Goal: Task Accomplishment & Management: Use online tool/utility

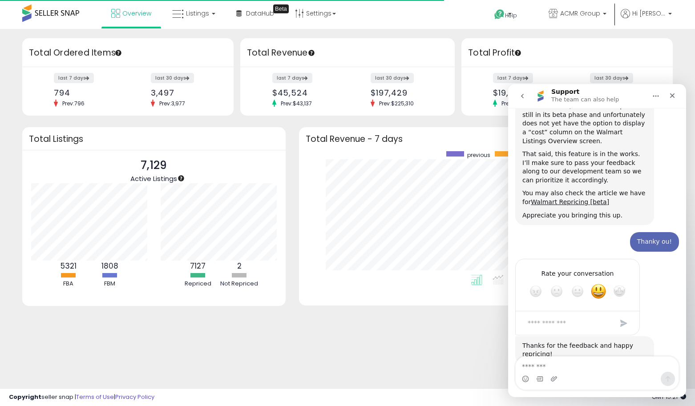
scroll to position [124, 356]
click at [580, 198] on link "Walmart Repricing [beta]" at bounding box center [570, 201] width 78 height 7
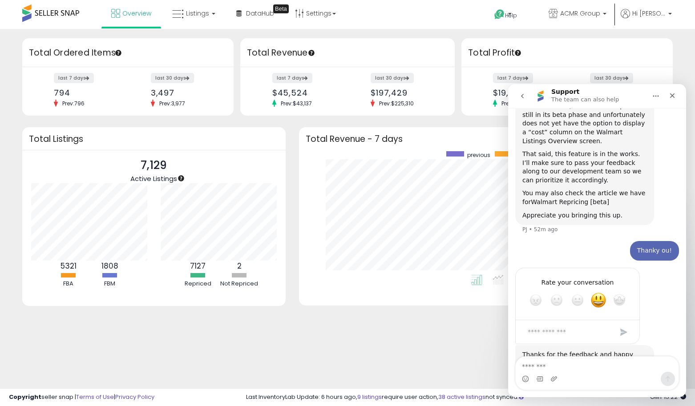
scroll to position [211, 0]
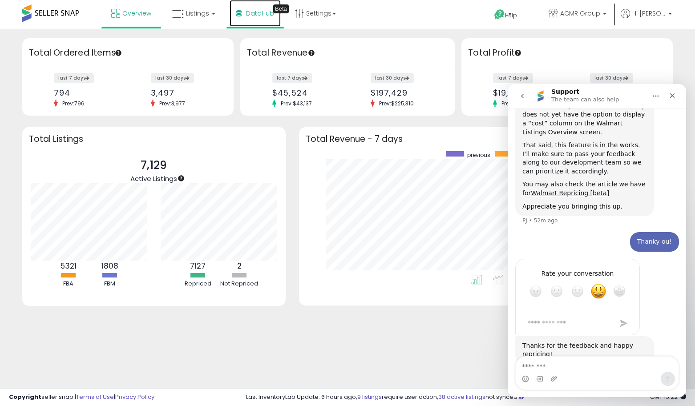
click at [259, 6] on link "DataHub Beta" at bounding box center [254, 13] width 51 height 27
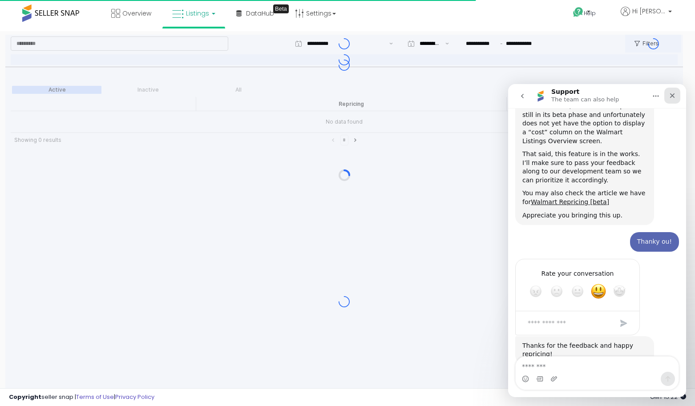
click at [668, 95] on icon "Close" at bounding box center [671, 95] width 7 height 7
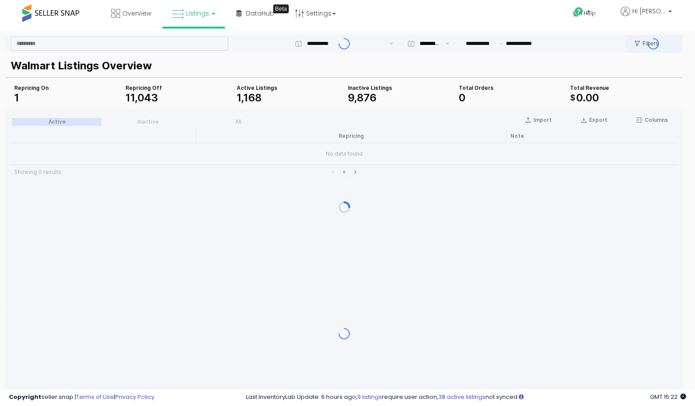
scroll to position [202, 0]
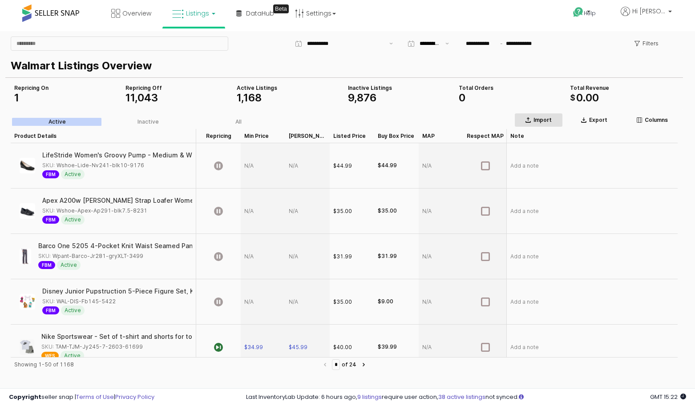
click at [547, 118] on p "Import" at bounding box center [542, 120] width 18 height 7
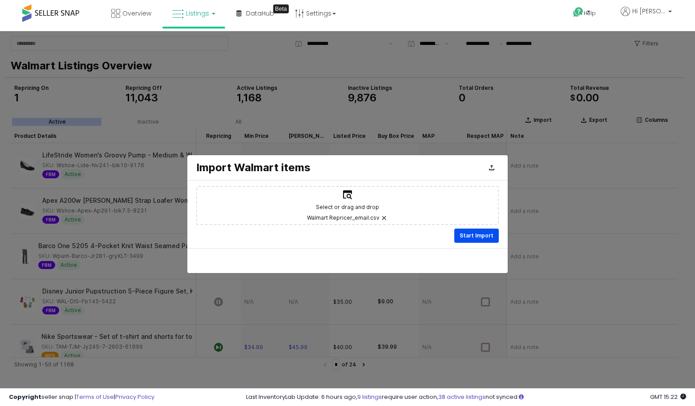
click at [490, 234] on p "Start Import" at bounding box center [476, 235] width 34 height 7
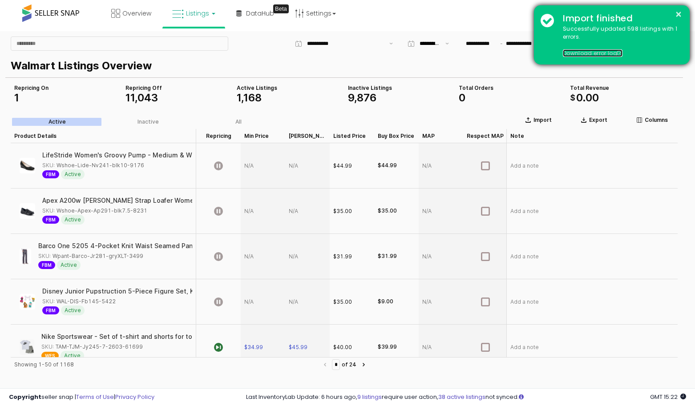
click at [589, 51] on link "Download error log" at bounding box center [593, 53] width 60 height 8
click at [676, 16] on button "×" at bounding box center [678, 14] width 7 height 11
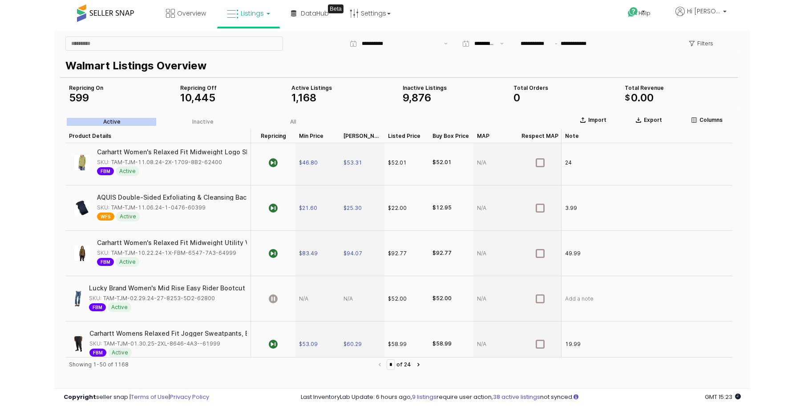
scroll to position [530, 0]
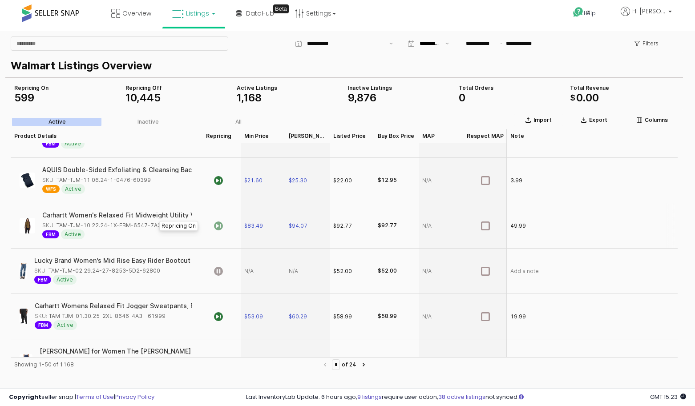
click at [217, 225] on icon "App Frame" at bounding box center [218, 225] width 9 height 9
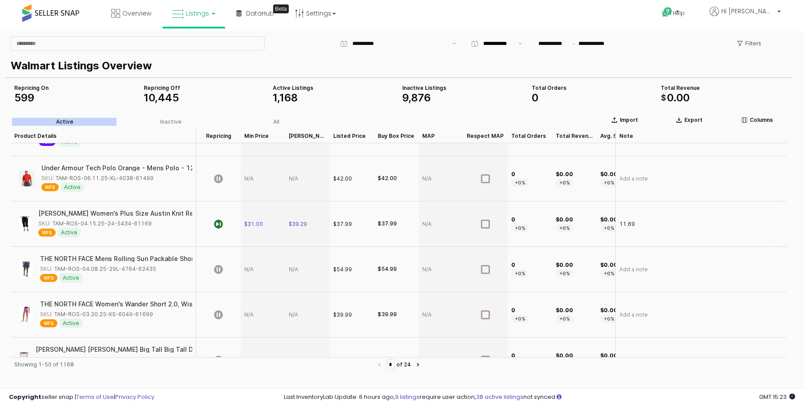
scroll to position [1698, 0]
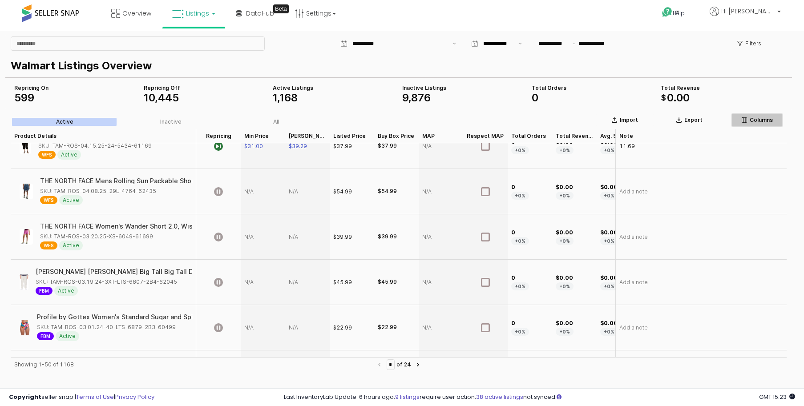
click at [694, 121] on div "Columns" at bounding box center [757, 120] width 44 height 7
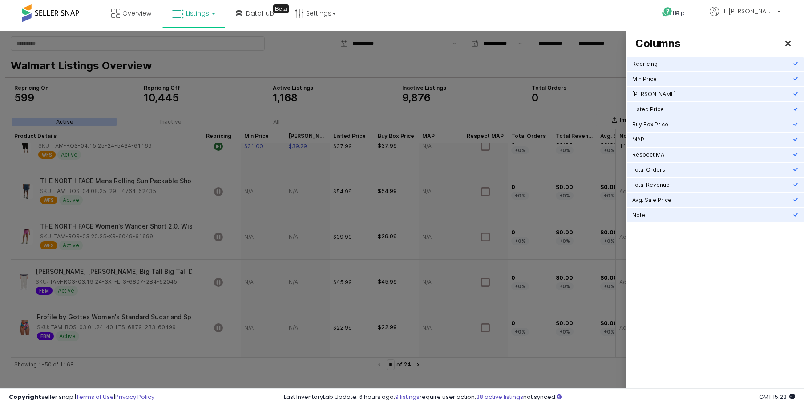
click at [326, 83] on div at bounding box center [402, 214] width 804 height 366
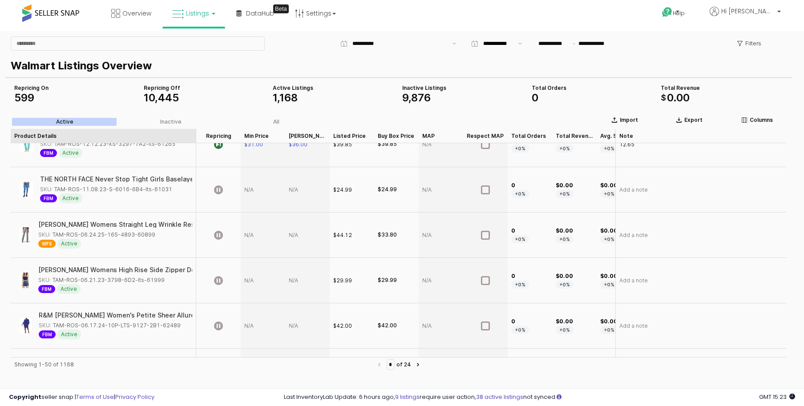
scroll to position [1275, 0]
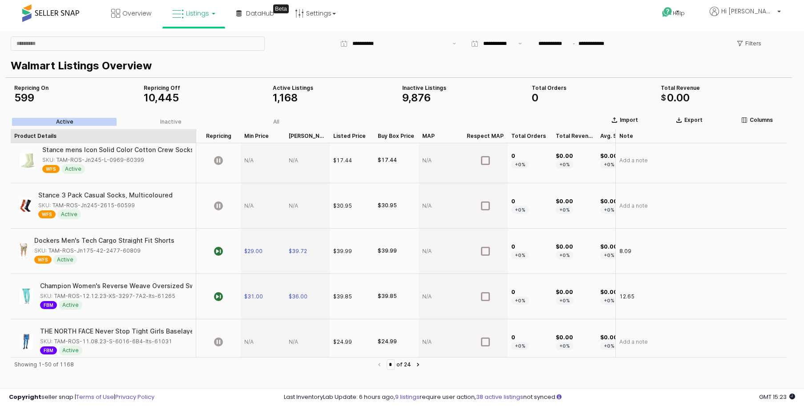
click at [142, 131] on div "Product Details Product Details" at bounding box center [103, 136] width 185 height 14
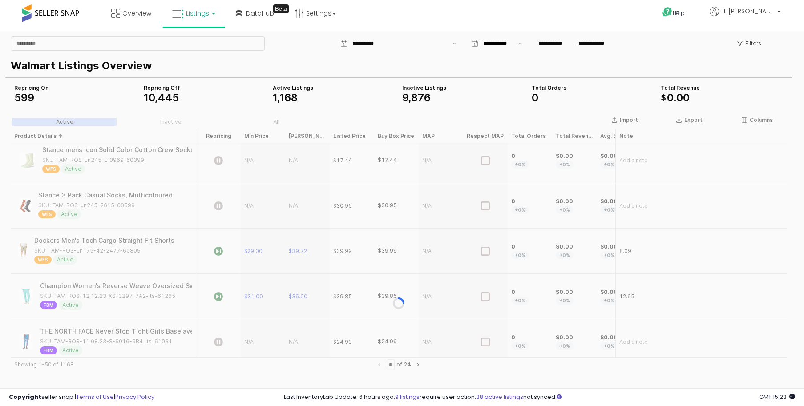
click at [58, 135] on div "App Frame" at bounding box center [398, 303] width 786 height 388
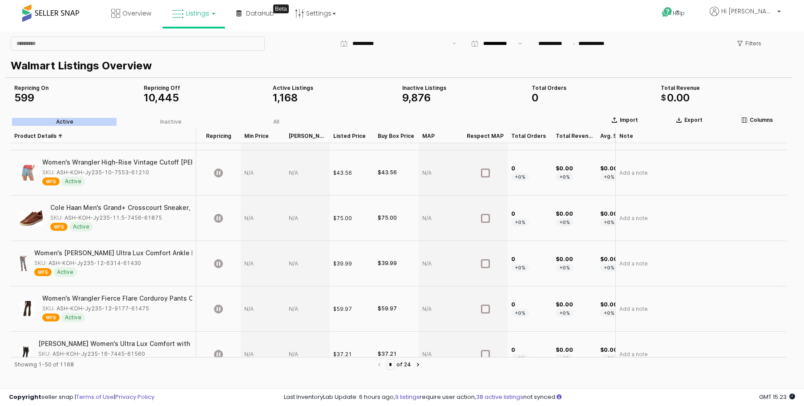
scroll to position [1680, 0]
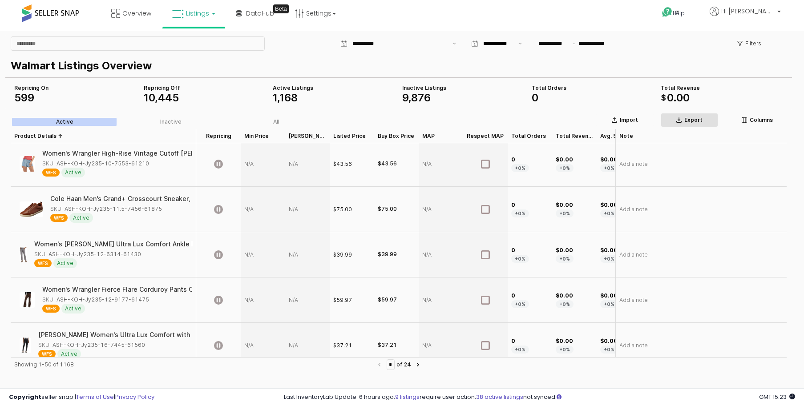
click at [693, 121] on p "Export" at bounding box center [693, 120] width 18 height 7
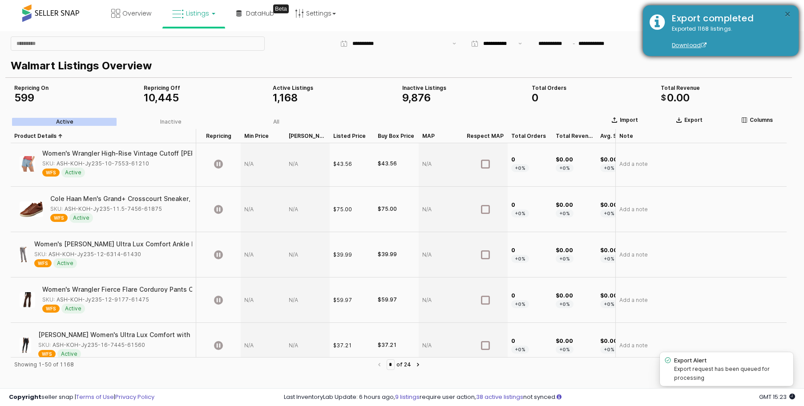
click at [694, 14] on button "×" at bounding box center [787, 14] width 7 height 11
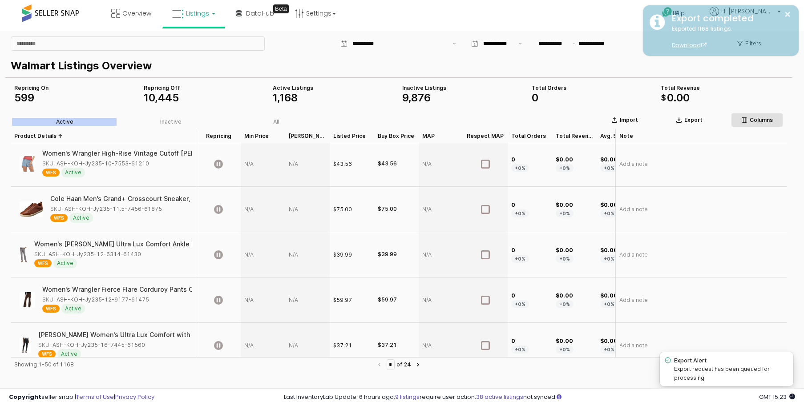
click at [694, 120] on p "Columns" at bounding box center [760, 120] width 23 height 7
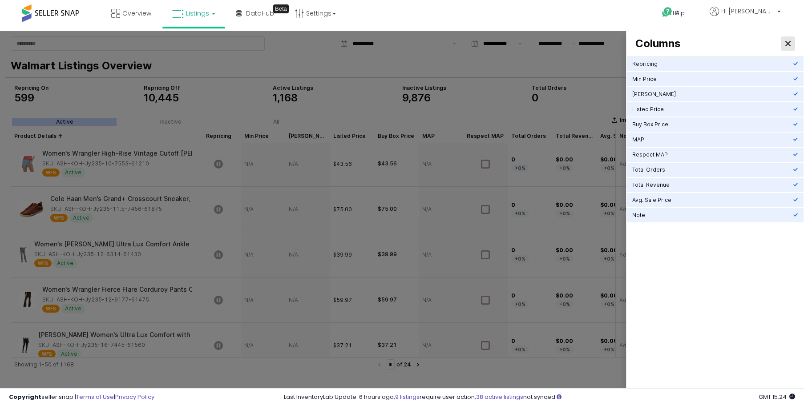
click at [694, 42] on div "Close" at bounding box center [787, 43] width 13 height 13
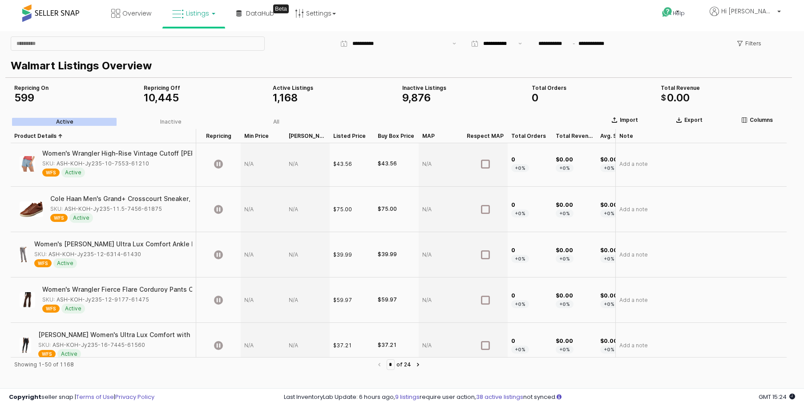
click at [694, 43] on div "**********" at bounding box center [398, 44] width 786 height 18
click at [694, 46] on p "Filters" at bounding box center [753, 43] width 16 height 7
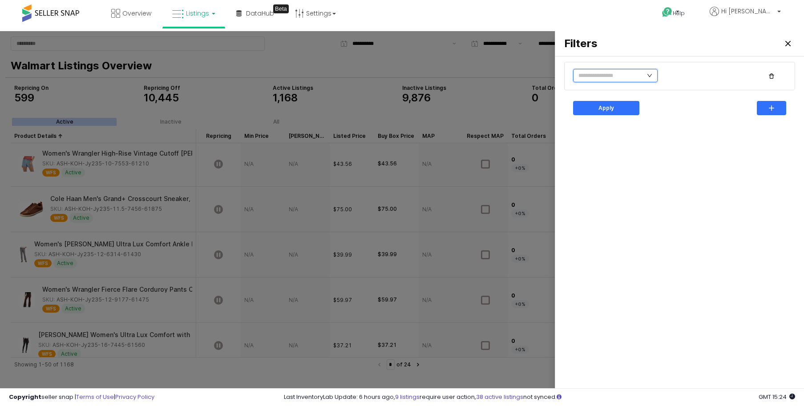
click at [609, 78] on input "text" at bounding box center [615, 75] width 84 height 13
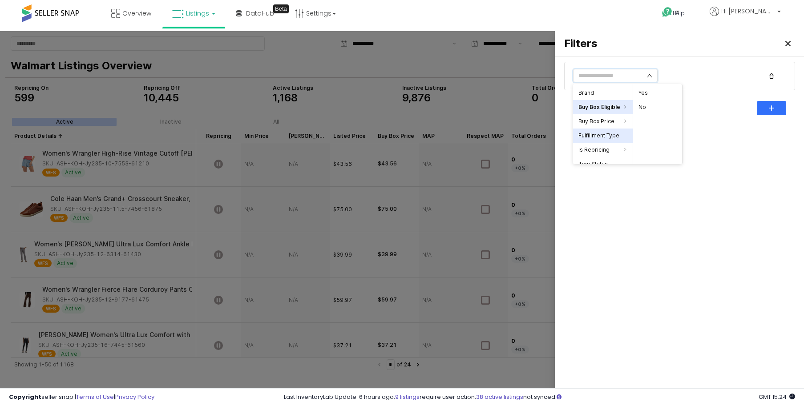
click at [617, 135] on li "Fulfillment Type" at bounding box center [603, 136] width 60 height 14
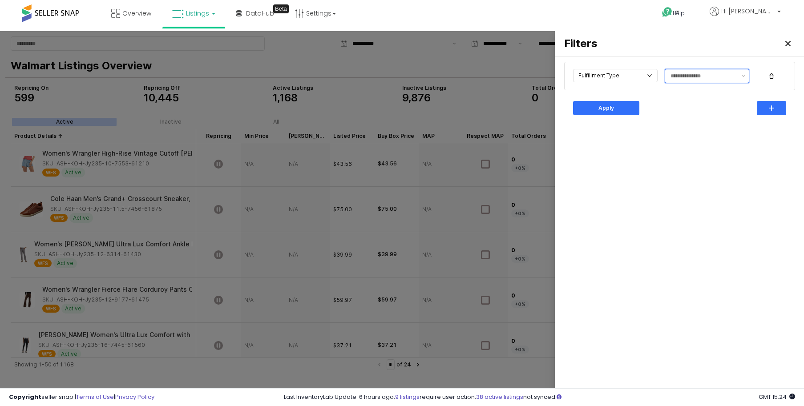
click at [694, 75] on input "text" at bounding box center [703, 76] width 66 height 9
click at [694, 92] on div "FBM" at bounding box center [704, 94] width 68 height 7
click at [683, 134] on div "Fulfillment Type FBM Apply" at bounding box center [679, 226] width 238 height 333
click at [629, 109] on div "Apply" at bounding box center [606, 107] width 58 height 13
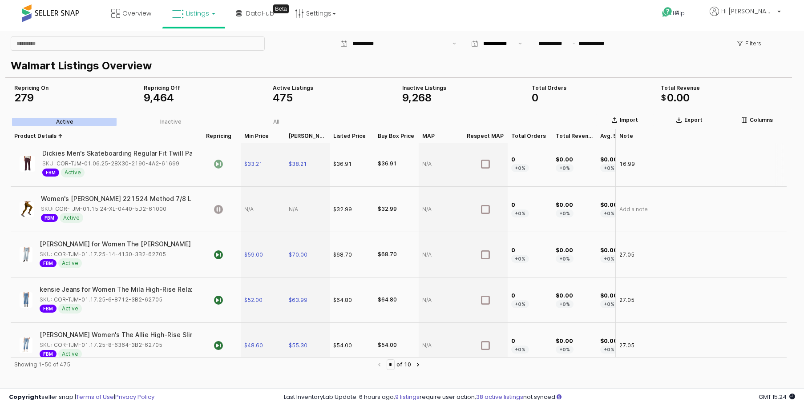
click at [218, 162] on icon "App Frame" at bounding box center [218, 164] width 9 height 9
click at [216, 250] on icon "App Frame" at bounding box center [218, 254] width 9 height 9
click at [217, 300] on icon "App Frame" at bounding box center [218, 300] width 9 height 9
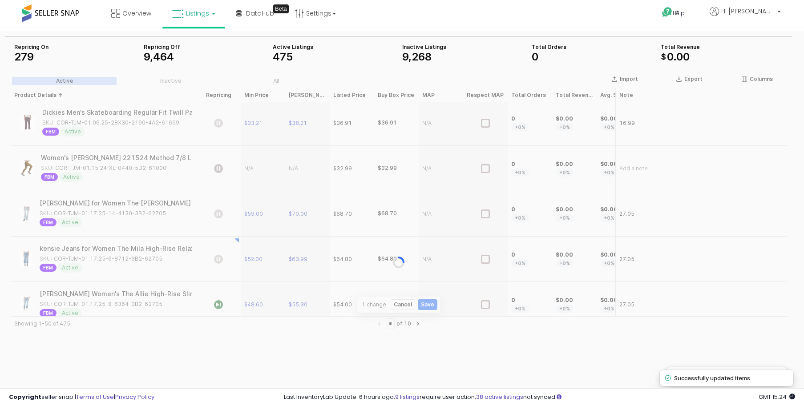
scroll to position [151, 0]
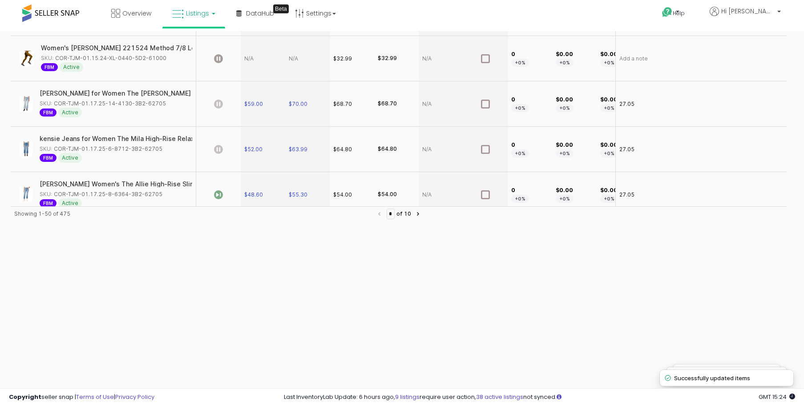
click at [219, 193] on icon "App Frame" at bounding box center [218, 194] width 9 height 9
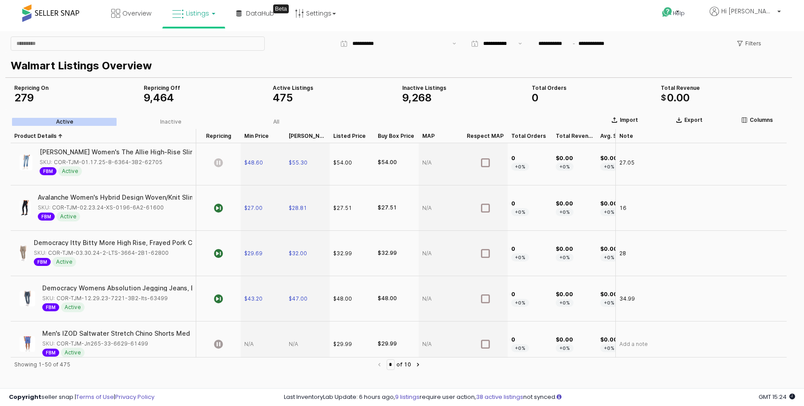
scroll to position [1771, 0]
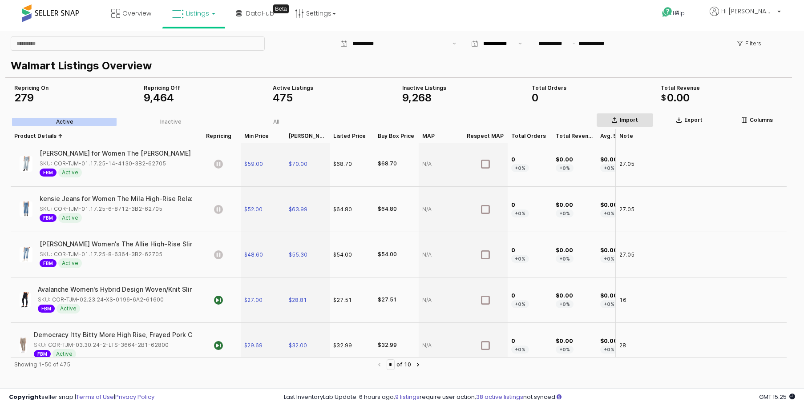
click at [635, 121] on p "Import" at bounding box center [628, 120] width 18 height 7
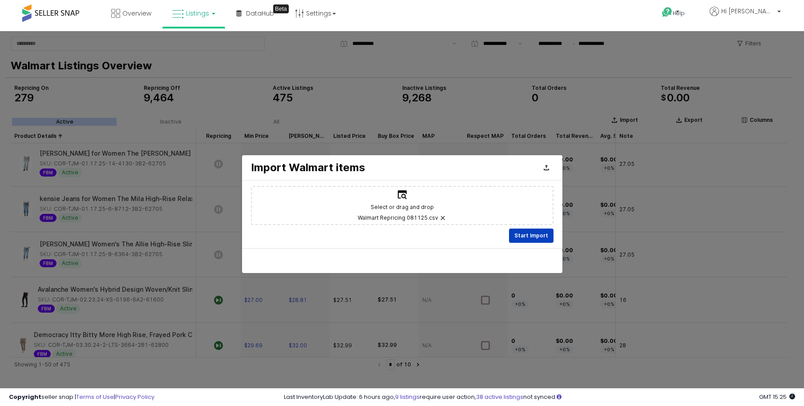
click at [547, 235] on div "Start Import" at bounding box center [531, 235] width 36 height 13
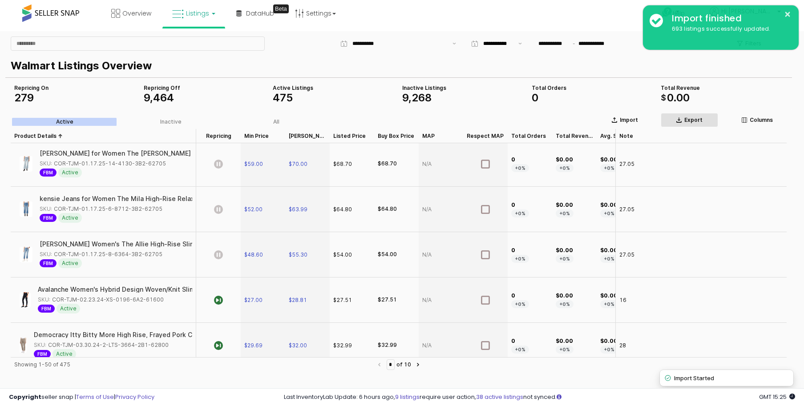
click at [674, 118] on div "Export" at bounding box center [688, 120] width 49 height 7
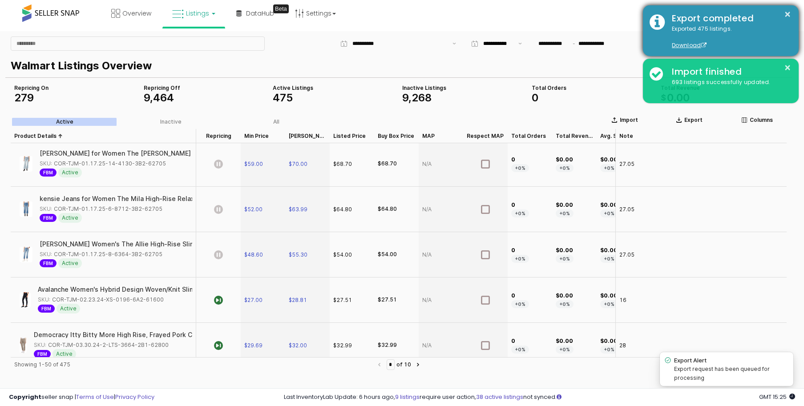
click at [694, 16] on div "Export completed" at bounding box center [728, 18] width 127 height 13
click at [694, 12] on button "×" at bounding box center [787, 14] width 7 height 11
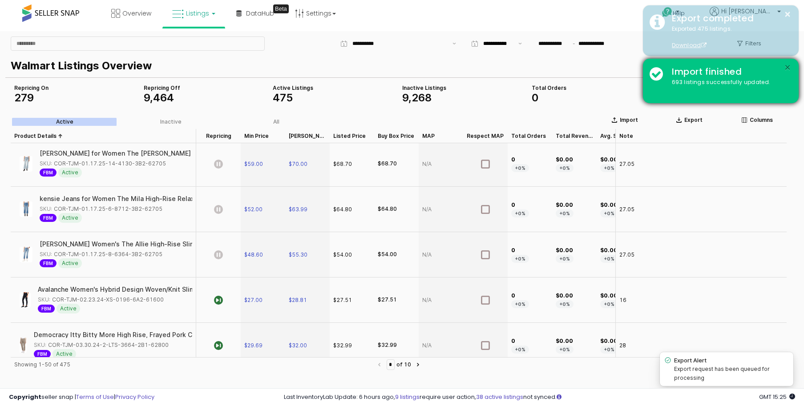
click at [694, 65] on div "× Import finished 693 listings successfully updated." at bounding box center [721, 81] width 156 height 44
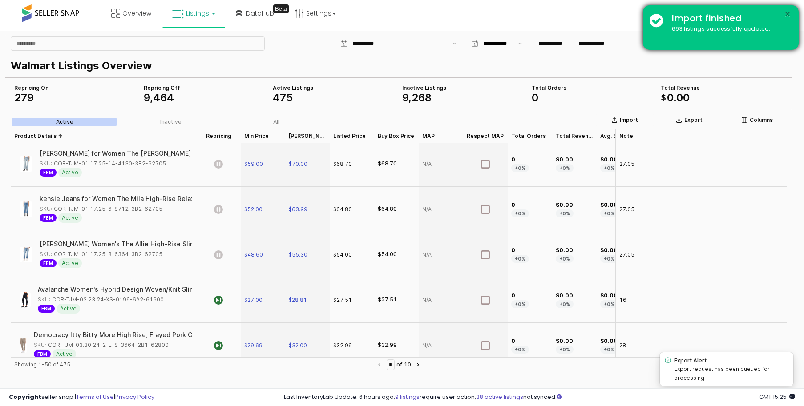
click at [694, 13] on button "×" at bounding box center [787, 14] width 7 height 11
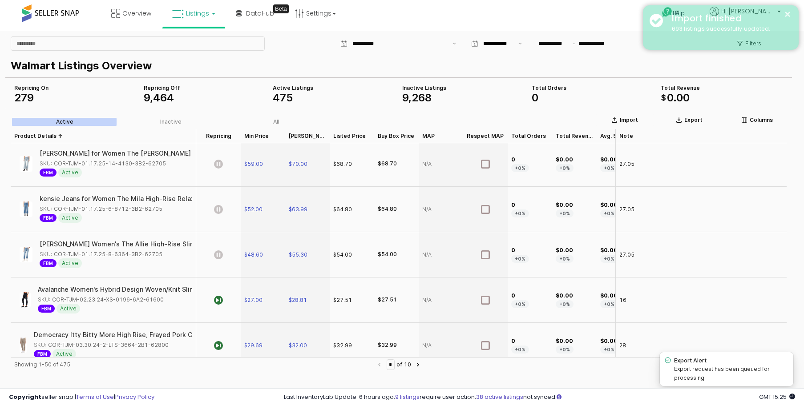
click at [694, 43] on div "× Import finished 693 listings successfully updated." at bounding box center [721, 27] width 156 height 44
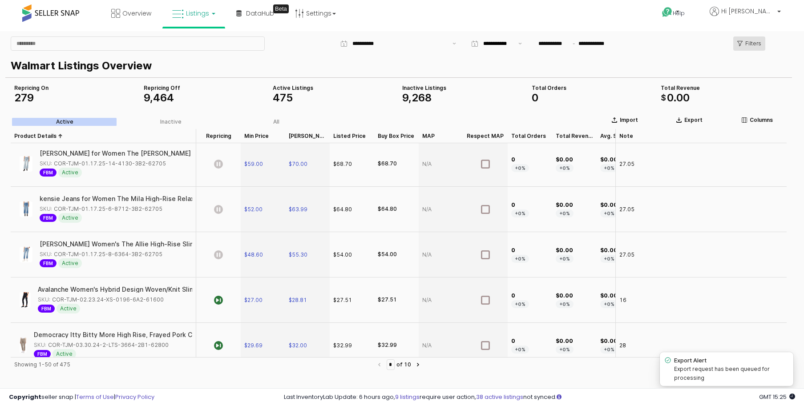
click at [694, 42] on p "Filters" at bounding box center [753, 43] width 16 height 7
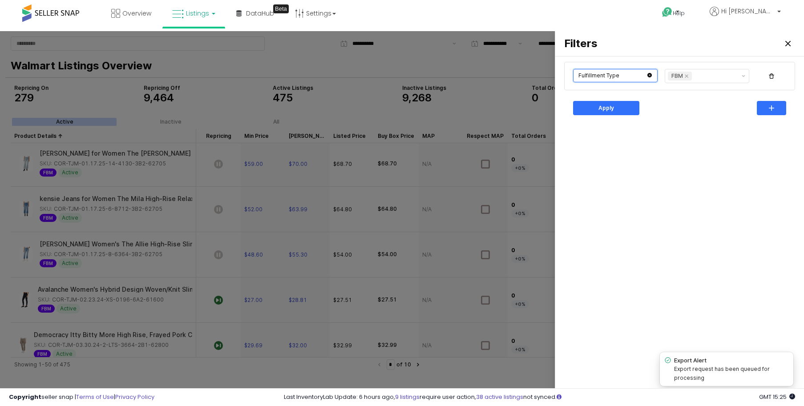
click at [635, 78] on input "text" at bounding box center [615, 75] width 84 height 13
click at [694, 77] on input "text" at bounding box center [714, 76] width 42 height 9
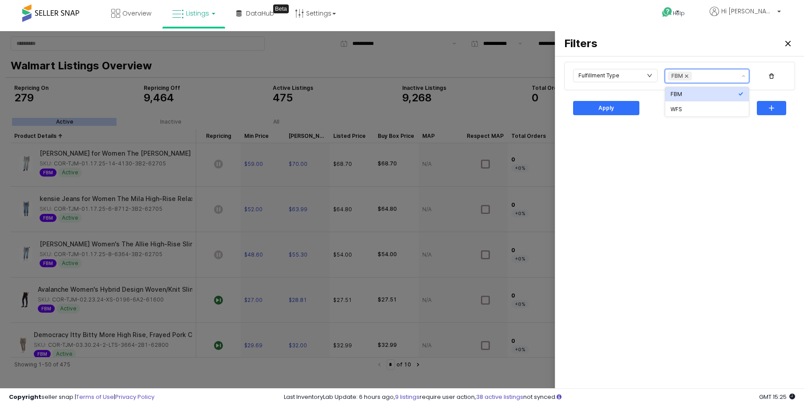
click at [687, 75] on icon "Remove FBM" at bounding box center [686, 75] width 7 height 7
click at [694, 76] on icon "Show suggestions" at bounding box center [743, 76] width 4 height 2
click at [694, 107] on div "WFS" at bounding box center [704, 109] width 68 height 7
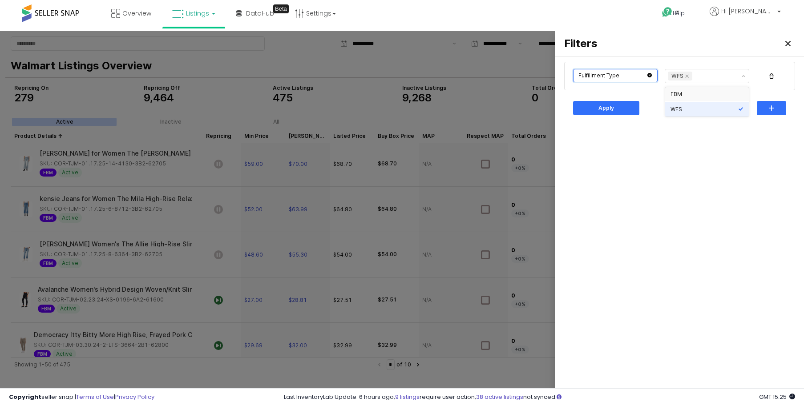
click at [652, 74] on input "text" at bounding box center [615, 75] width 84 height 13
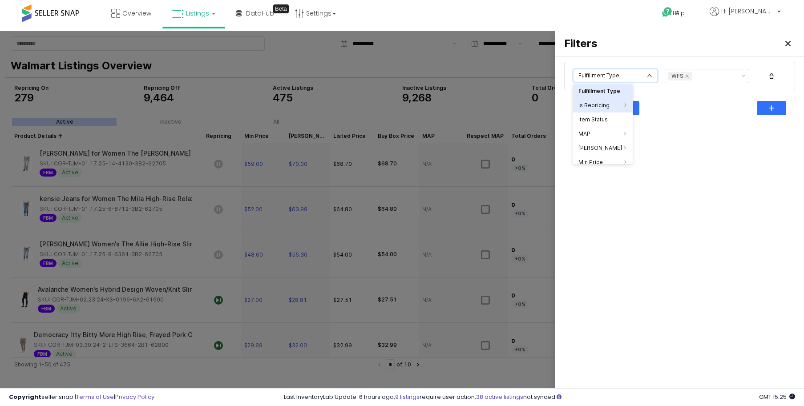
click at [617, 107] on li "Is Repricing" at bounding box center [603, 105] width 60 height 14
click at [674, 105] on li "No" at bounding box center [657, 107] width 49 height 14
click at [636, 107] on button "Apply" at bounding box center [606, 108] width 66 height 14
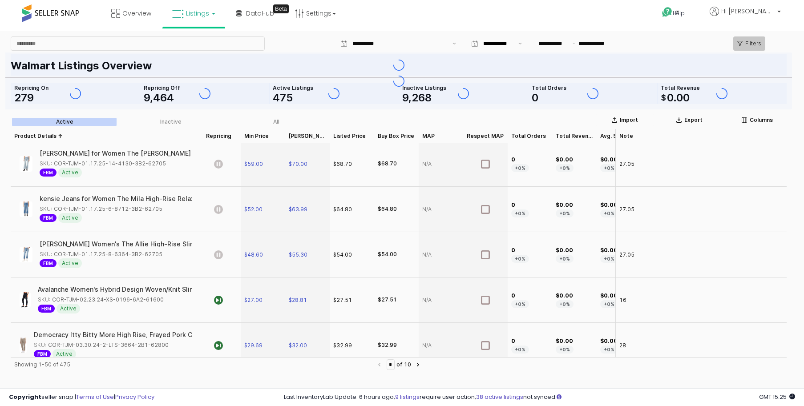
click at [694, 44] on p "Filters" at bounding box center [753, 43] width 16 height 7
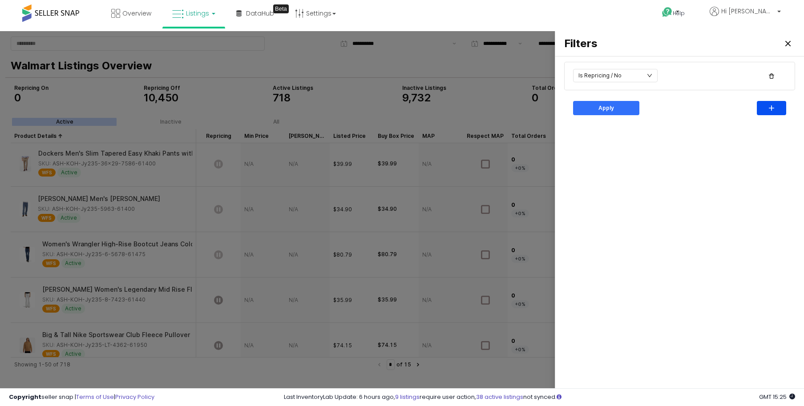
click at [694, 105] on div "button" at bounding box center [770, 107] width 21 height 13
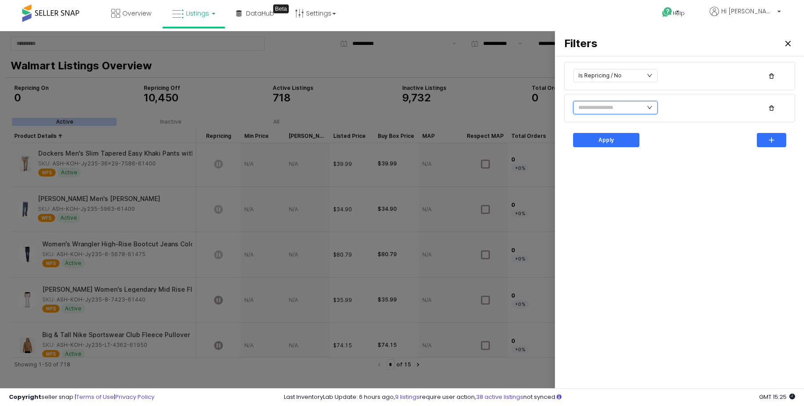
click at [651, 103] on input "text" at bounding box center [615, 107] width 84 height 13
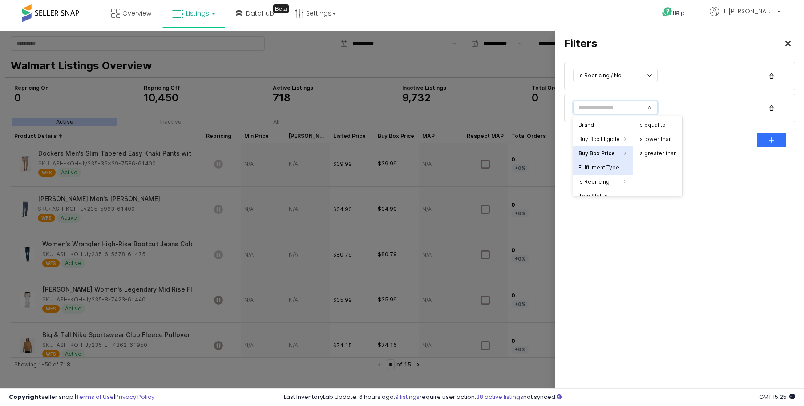
click at [615, 164] on li "Fulfillment Type" at bounding box center [603, 168] width 60 height 14
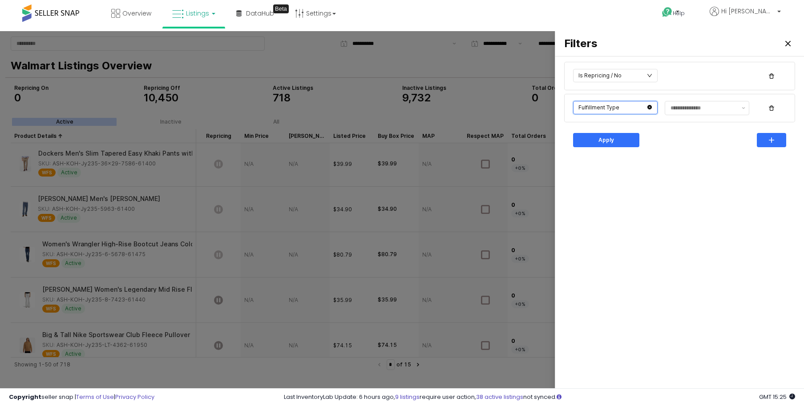
click at [639, 106] on input "text" at bounding box center [615, 107] width 84 height 13
click at [683, 120] on div at bounding box center [697, 119] width 73 height 4
click at [694, 108] on input "text" at bounding box center [703, 108] width 66 height 9
click at [692, 141] on div "WFS" at bounding box center [704, 141] width 68 height 7
click at [694, 139] on div "button" at bounding box center [770, 139] width 21 height 13
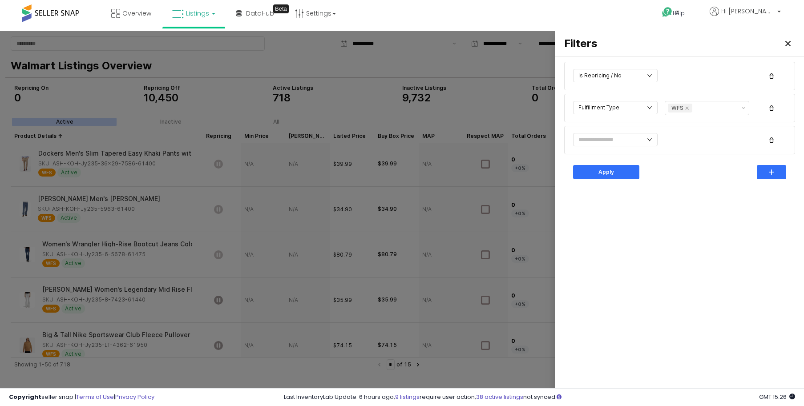
click at [636, 186] on div "Apply" at bounding box center [679, 172] width 238 height 32
click at [624, 175] on div "Apply" at bounding box center [606, 171] width 58 height 13
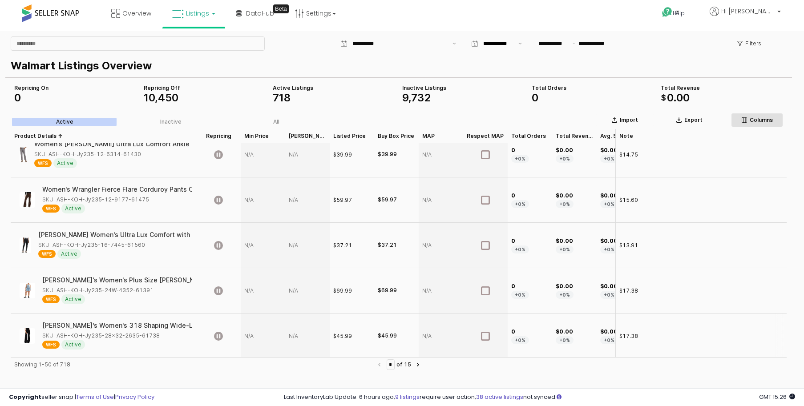
scroll to position [1087, 0]
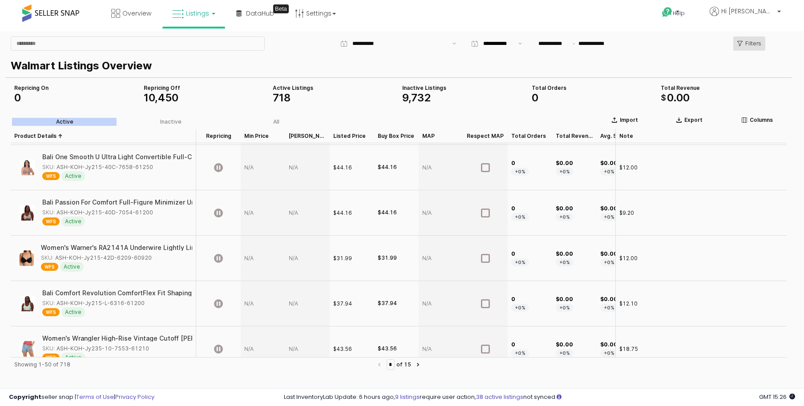
click at [694, 37] on div "Filters" at bounding box center [749, 43] width 24 height 13
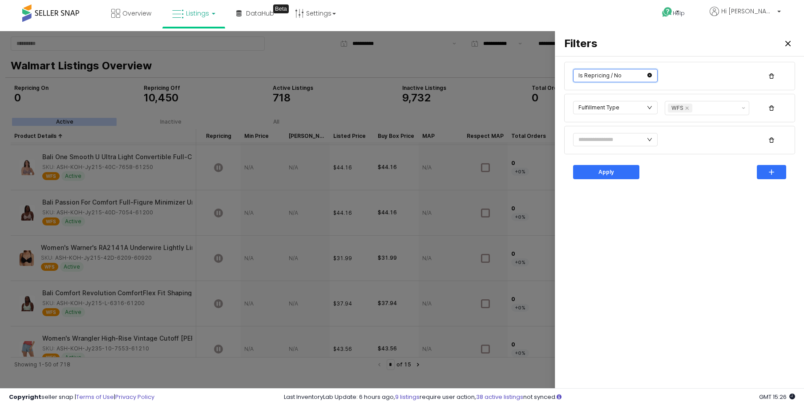
click at [639, 72] on input "text" at bounding box center [615, 75] width 84 height 13
click at [669, 107] on li "No" at bounding box center [657, 107] width 49 height 14
click at [687, 109] on input "text" at bounding box center [703, 108] width 66 height 9
click at [694, 138] on div "WFS" at bounding box center [704, 141] width 68 height 7
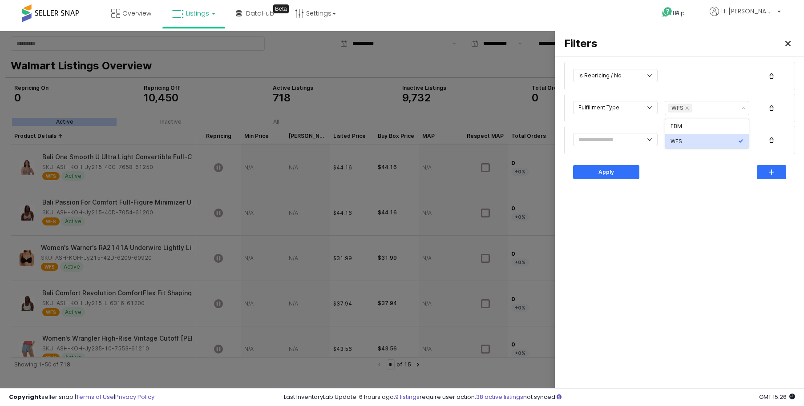
click at [694, 196] on div "Is Repricing / No Fulfillment Type WFS Apply" at bounding box center [679, 226] width 238 height 333
click at [655, 76] on input "text" at bounding box center [615, 75] width 84 height 13
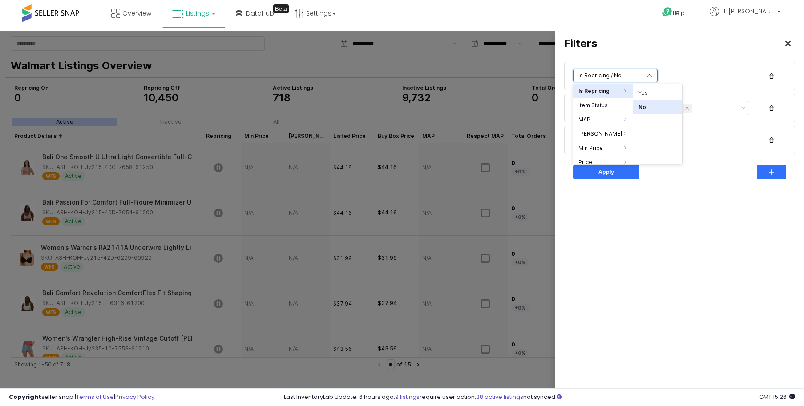
click at [650, 111] on li "No" at bounding box center [657, 107] width 49 height 14
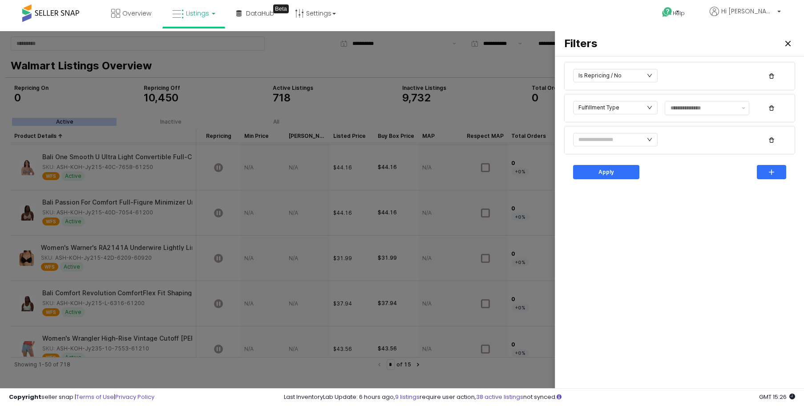
click at [686, 195] on div "Is Repricing / No Fulfillment Type Apply" at bounding box center [679, 226] width 238 height 333
click at [631, 173] on div "Apply" at bounding box center [606, 171] width 58 height 13
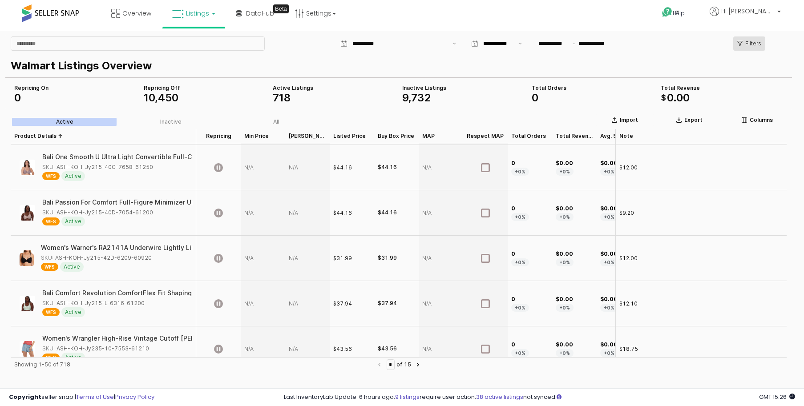
click at [694, 49] on div "Filters" at bounding box center [749, 43] width 24 height 13
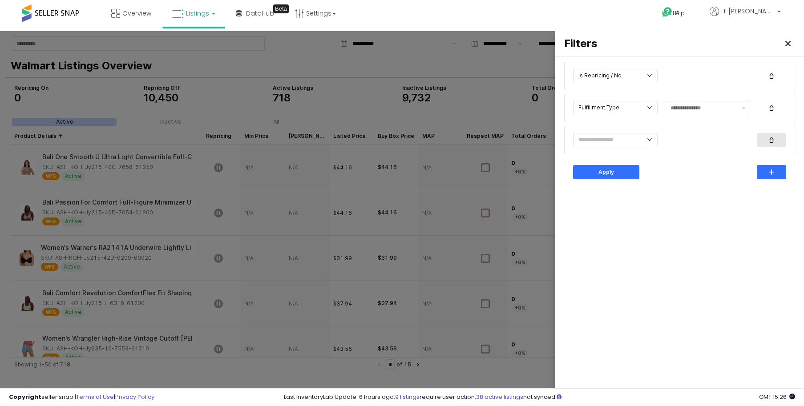
click at [694, 140] on div "button" at bounding box center [770, 139] width 21 height 13
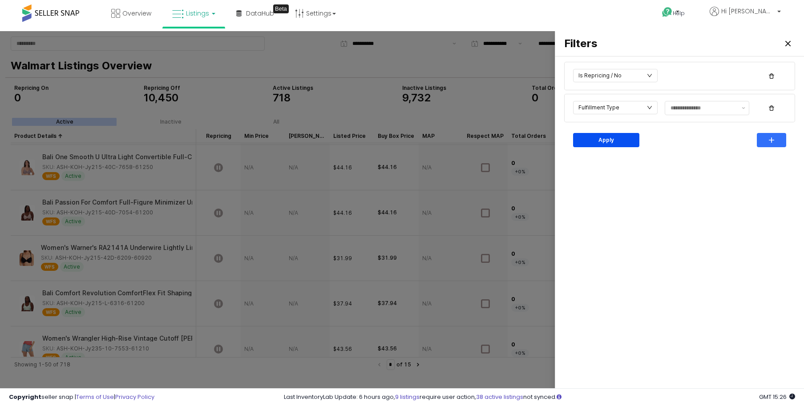
click at [623, 134] on div "Apply" at bounding box center [606, 139] width 58 height 13
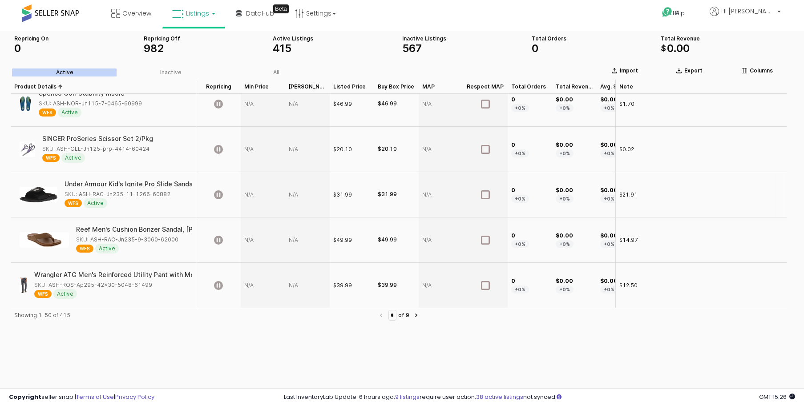
scroll to position [0, 0]
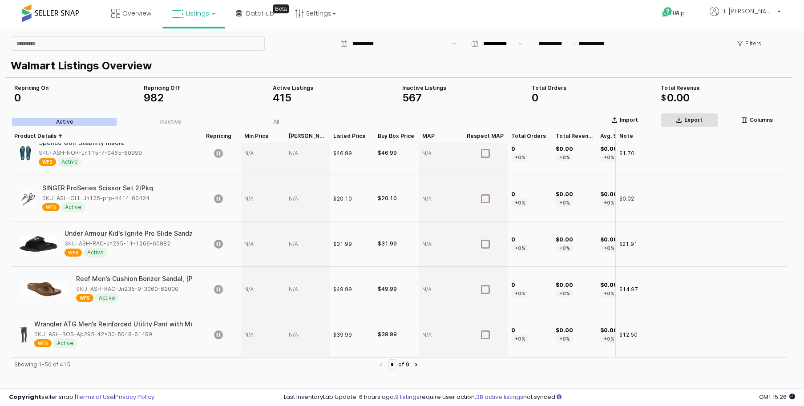
click at [688, 121] on p "Export" at bounding box center [693, 120] width 18 height 7
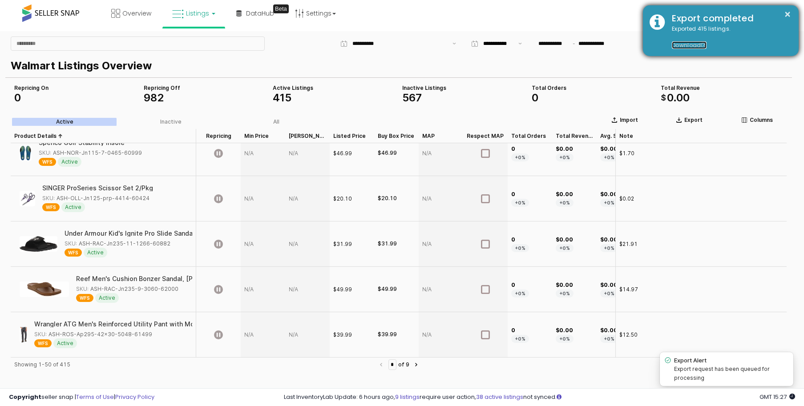
click at [689, 44] on link "Download" at bounding box center [688, 45] width 35 height 8
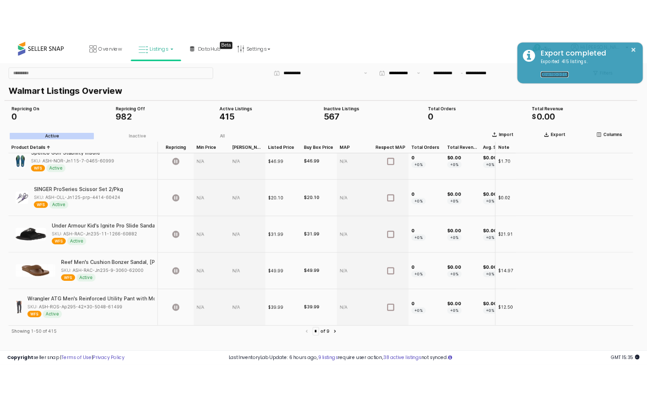
scroll to position [2060, 0]
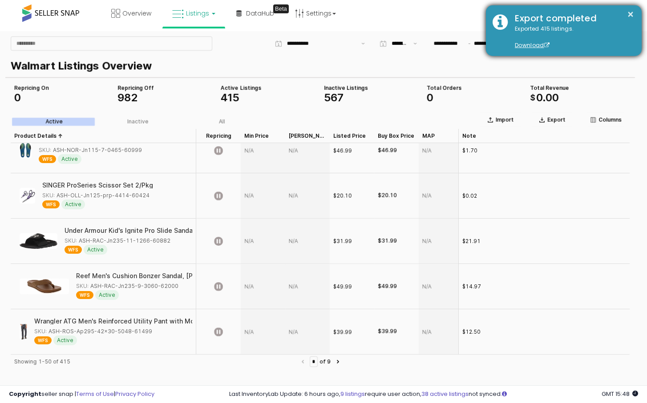
click at [634, 12] on div "Export completed" at bounding box center [571, 18] width 127 height 13
click at [631, 12] on button "×" at bounding box center [630, 14] width 7 height 11
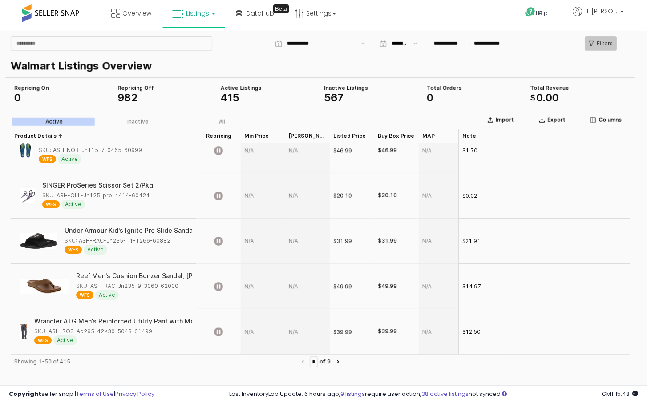
click at [609, 41] on p "Filters" at bounding box center [604, 43] width 16 height 7
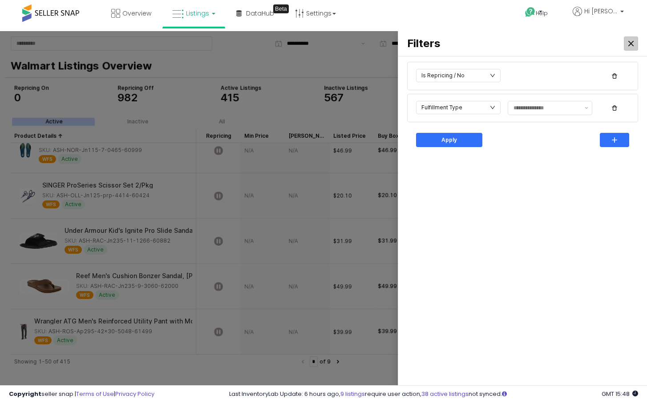
click at [636, 41] on div "Close" at bounding box center [630, 43] width 13 height 13
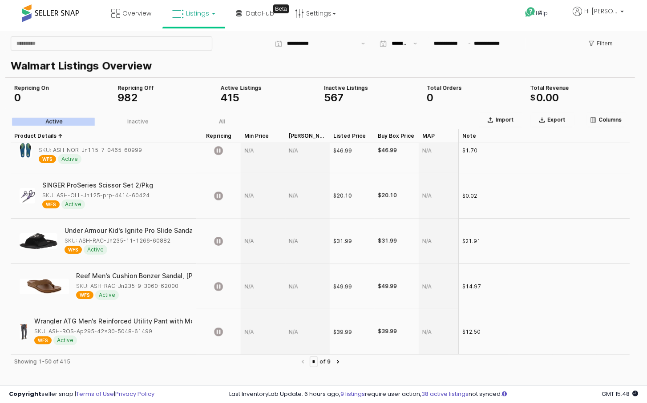
click at [604, 77] on div "Walmart Listings Overview" at bounding box center [319, 64] width 629 height 25
click at [487, 121] on icon "App Frame" at bounding box center [489, 119] width 5 height 5
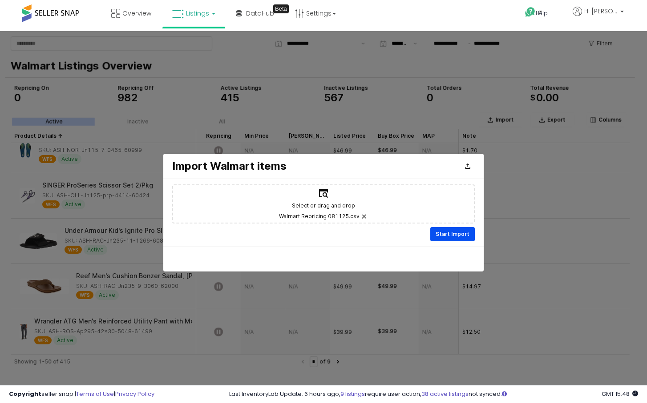
click at [458, 233] on p "Start Import" at bounding box center [452, 234] width 34 height 7
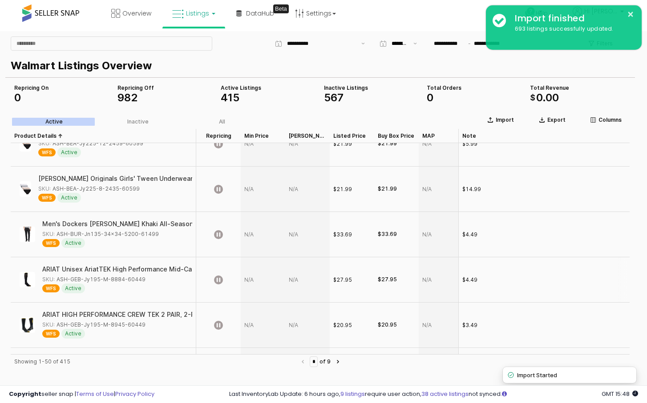
scroll to position [0, 0]
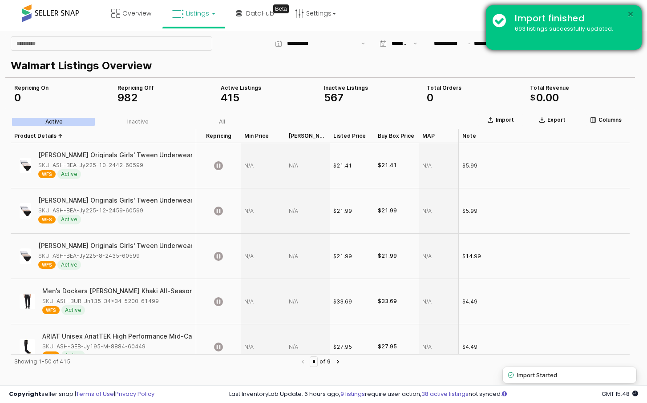
click at [631, 14] on button "×" at bounding box center [630, 14] width 7 height 11
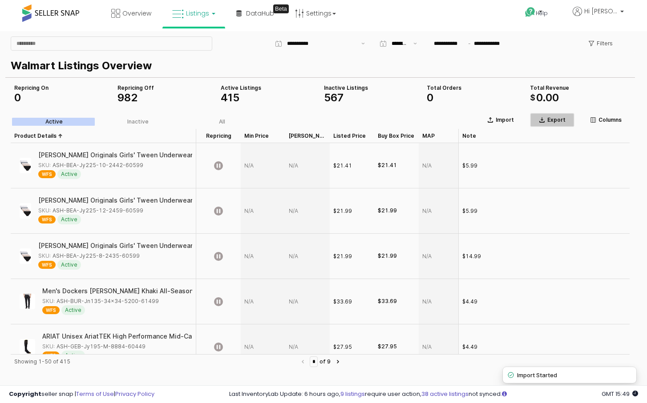
click at [568, 119] on div "Export" at bounding box center [552, 120] width 36 height 7
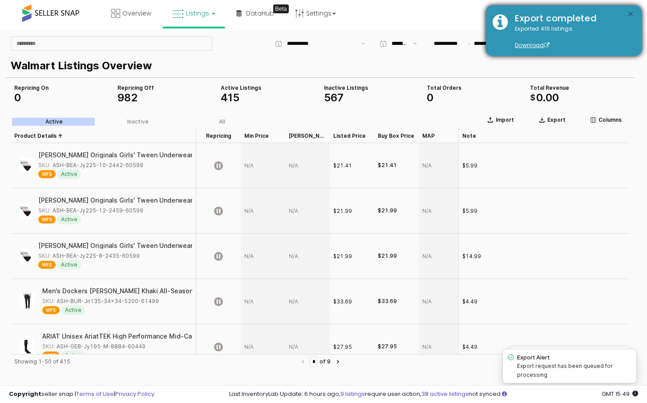
click at [632, 13] on button "×" at bounding box center [630, 14] width 7 height 11
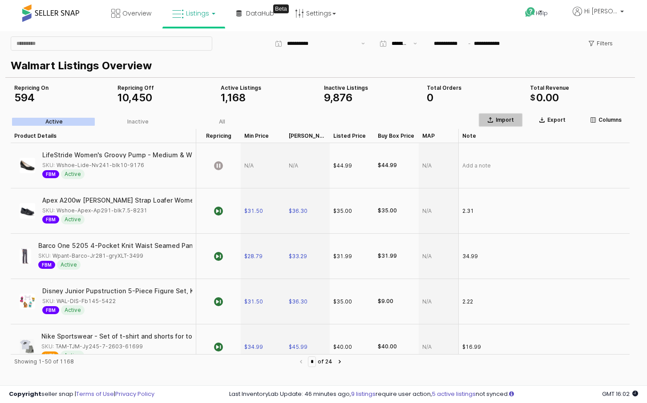
click at [501, 121] on p "Import" at bounding box center [504, 120] width 18 height 7
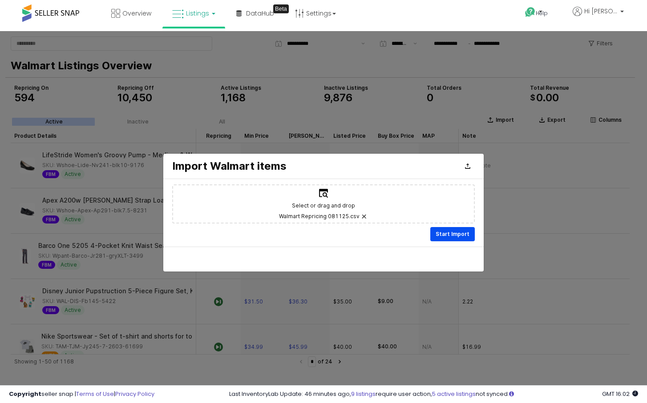
click at [460, 232] on p "Start Import" at bounding box center [452, 234] width 34 height 7
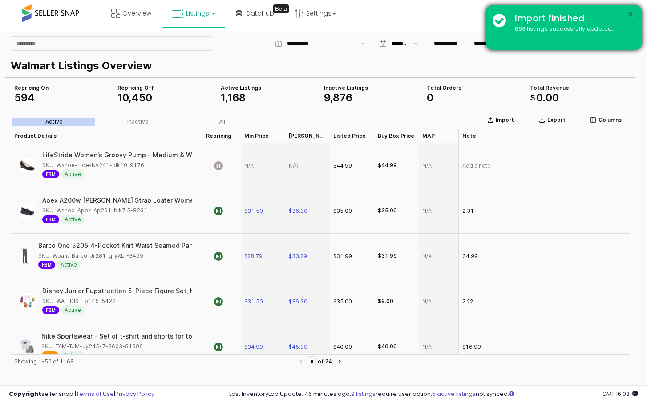
click at [631, 12] on button "×" at bounding box center [630, 14] width 7 height 11
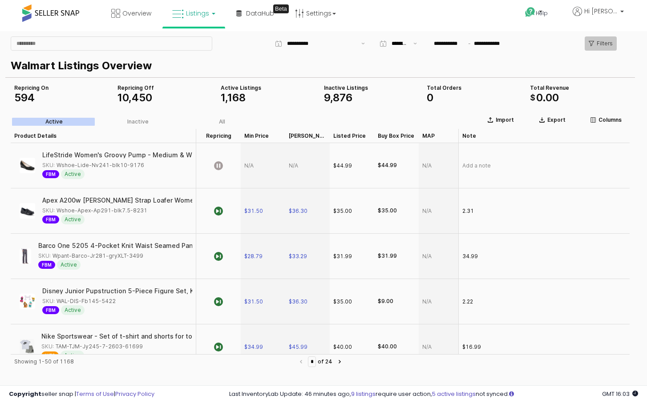
click at [603, 41] on p "Filters" at bounding box center [604, 43] width 16 height 7
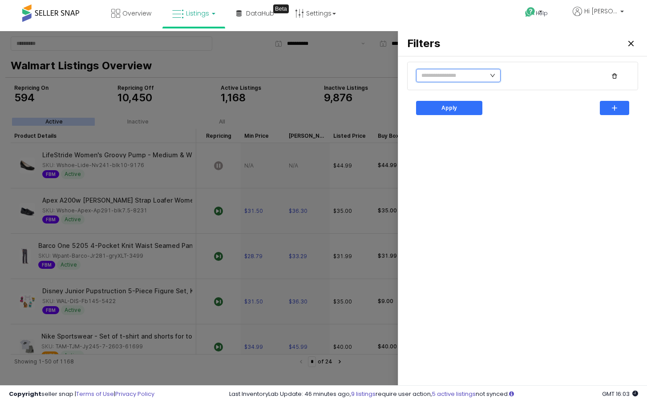
click at [487, 77] on input "text" at bounding box center [458, 75] width 84 height 13
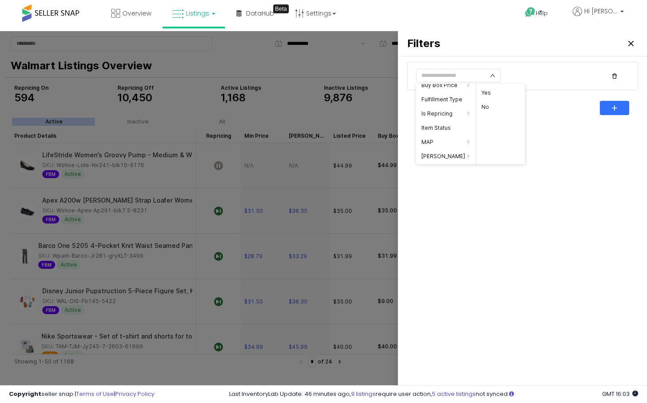
scroll to position [38, 0]
click at [445, 96] on li "Fulfillment Type" at bounding box center [446, 98] width 60 height 14
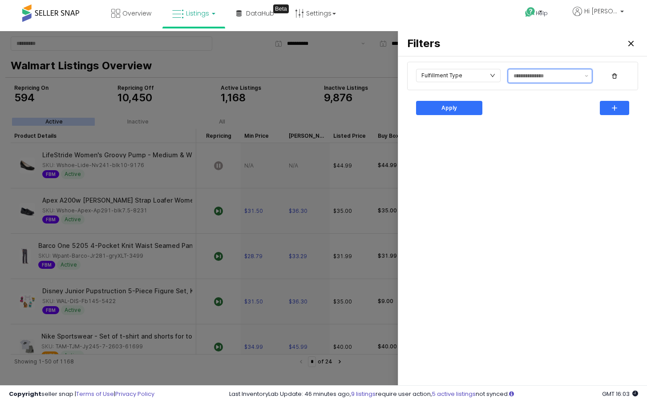
click at [558, 69] on div at bounding box center [549, 76] width 84 height 14
click at [558, 82] on div at bounding box center [544, 75] width 73 height 13
click at [533, 113] on div "WFS" at bounding box center [547, 109] width 68 height 7
click at [596, 132] on div "Fulfillment Type WFS Apply" at bounding box center [522, 225] width 238 height 330
click at [463, 77] on input "text" at bounding box center [458, 75] width 84 height 13
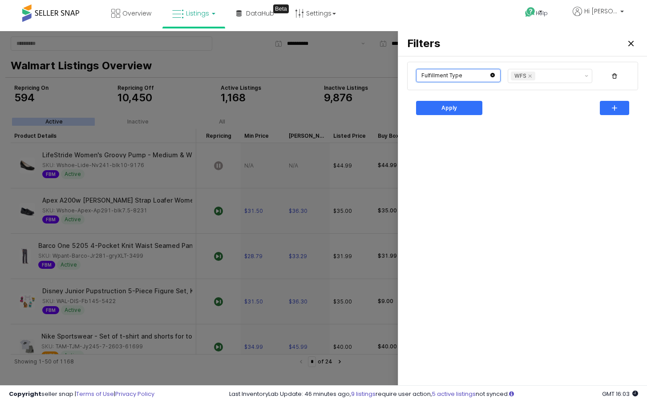
scroll to position [44, 0]
click at [531, 111] on div "Apply" at bounding box center [522, 108] width 220 height 18
click at [625, 109] on button "button" at bounding box center [613, 108] width 29 height 14
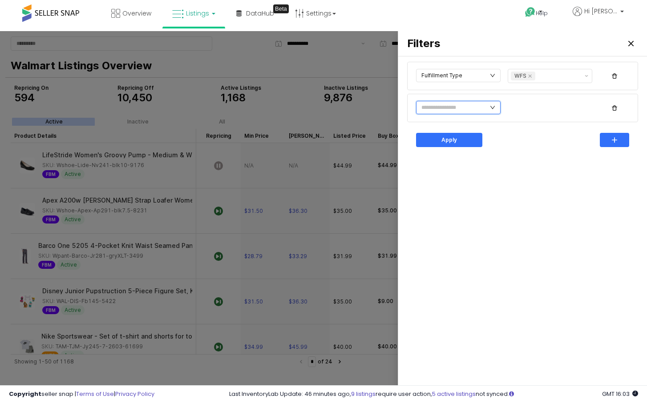
click at [438, 113] on input "text" at bounding box center [458, 107] width 84 height 13
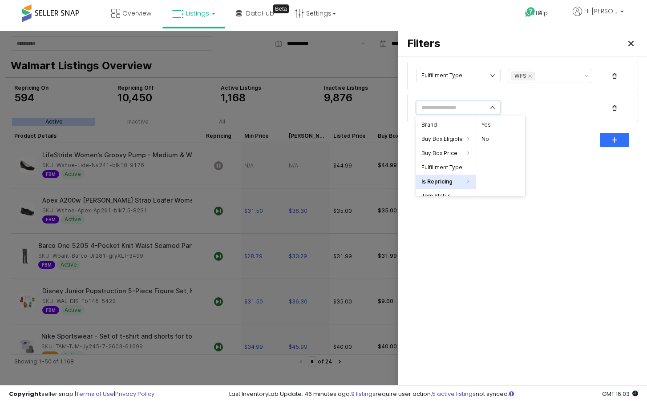
click at [448, 182] on li "Is Repricing" at bounding box center [446, 182] width 60 height 14
click at [499, 137] on li "No" at bounding box center [500, 139] width 49 height 14
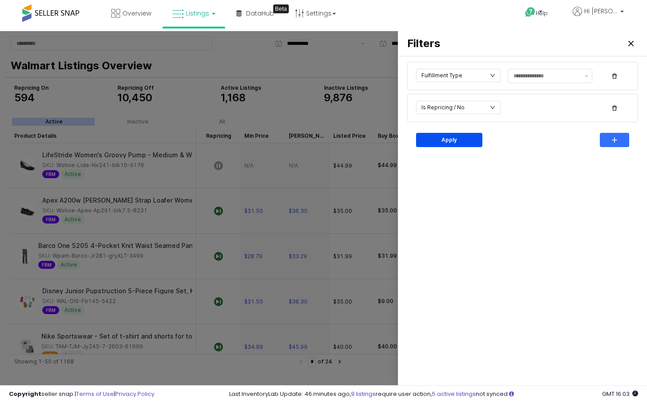
click at [453, 140] on p "Apply" at bounding box center [449, 140] width 16 height 7
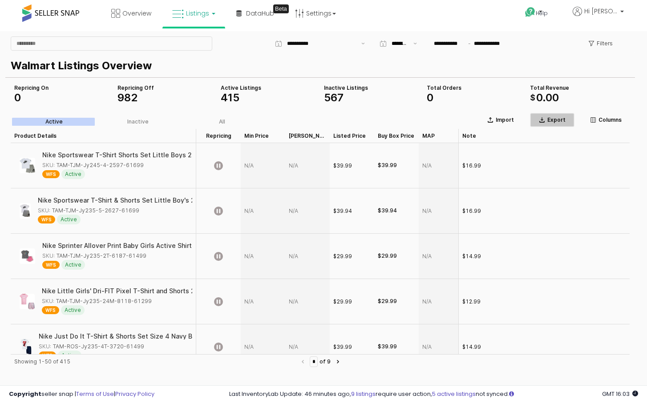
click at [550, 117] on p "Export" at bounding box center [556, 120] width 18 height 7
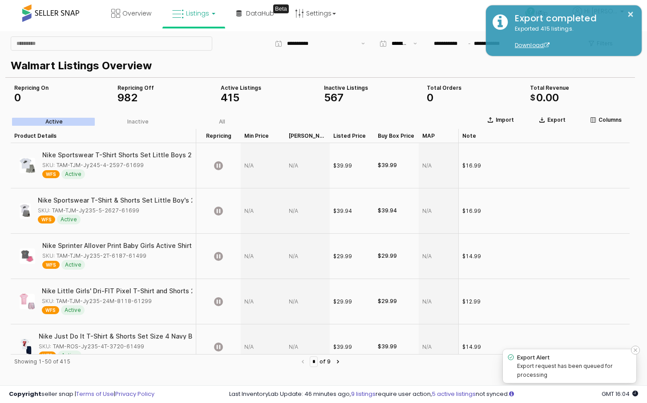
click at [510, 356] on icon "success" at bounding box center [510, 357] width 7 height 7
click at [634, 352] on icon "Notifications (F8)" at bounding box center [634, 350] width 5 height 5
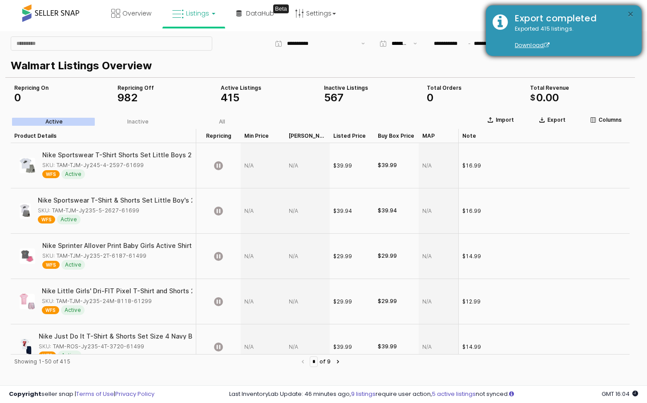
click at [631, 19] on button "×" at bounding box center [630, 14] width 7 height 11
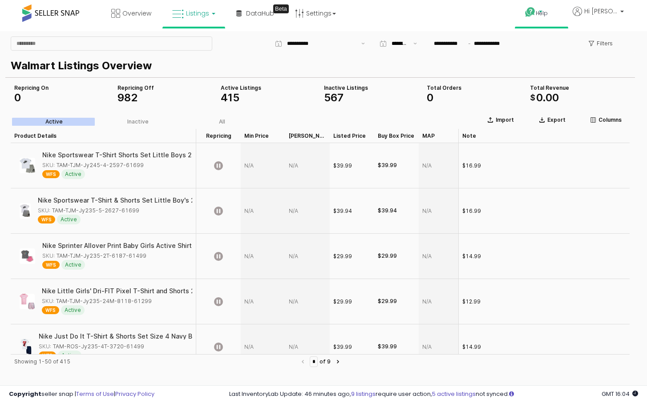
click at [541, 9] on span "Help" at bounding box center [541, 13] width 12 height 8
click at [559, 48] on link "Contact Support" at bounding box center [550, 45] width 48 height 8
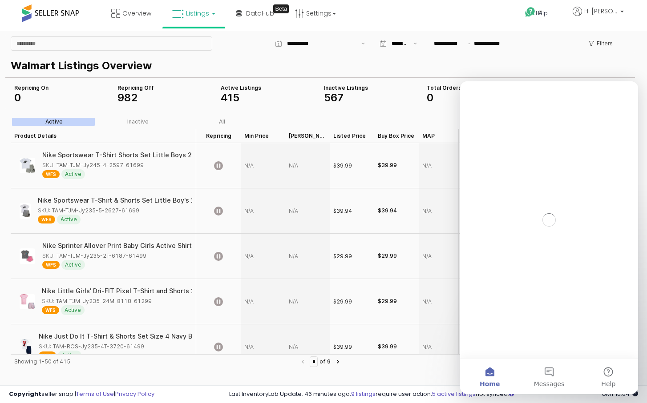
scroll to position [0, 0]
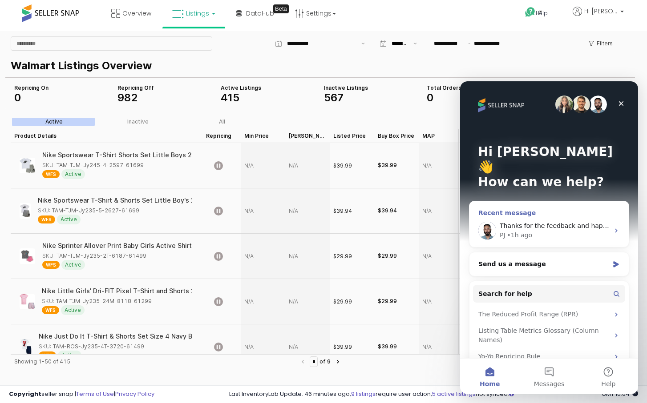
click at [551, 222] on span "Thanks for the feedback and happy repricing!" at bounding box center [570, 225] width 143 height 7
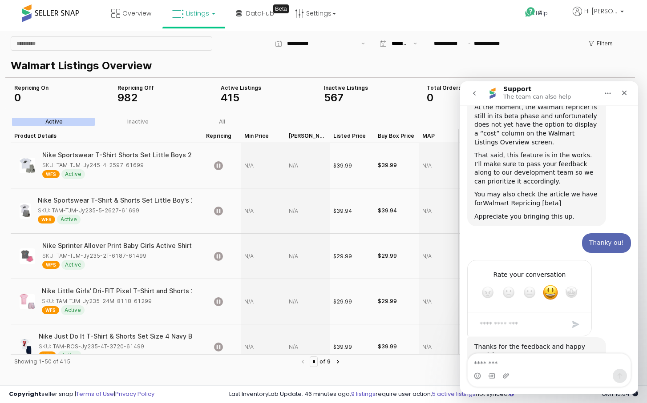
scroll to position [202, 0]
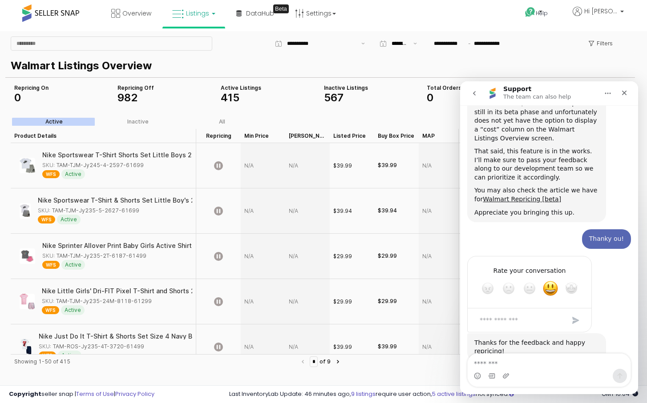
click at [511, 357] on textarea "Message…" at bounding box center [548, 361] width 163 height 15
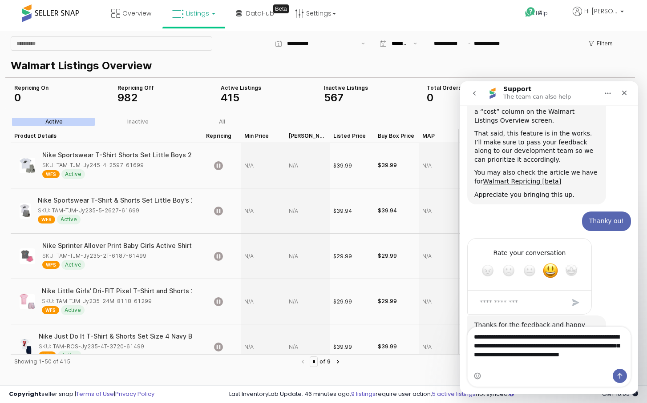
scroll to position [229, 0]
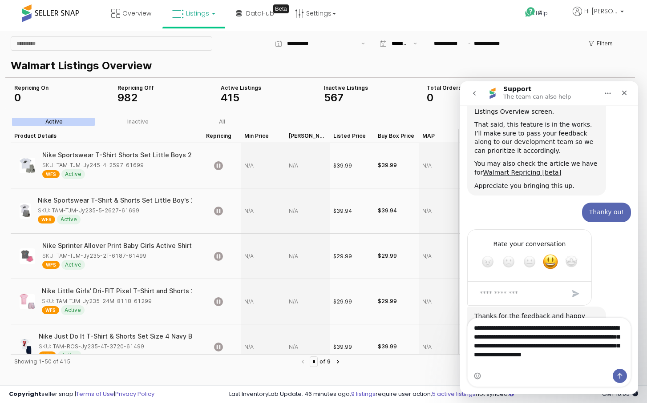
type textarea "**********"
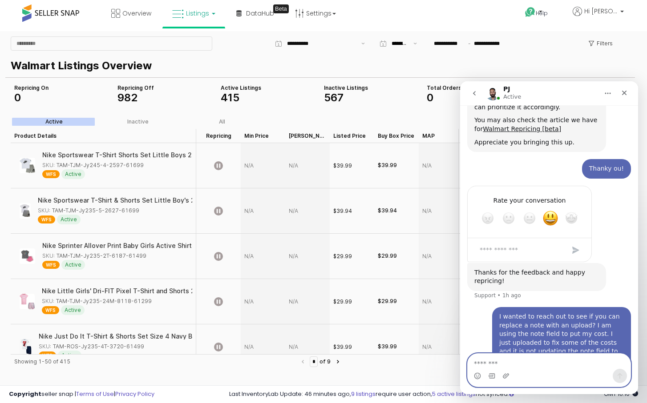
scroll to position [272, 0]
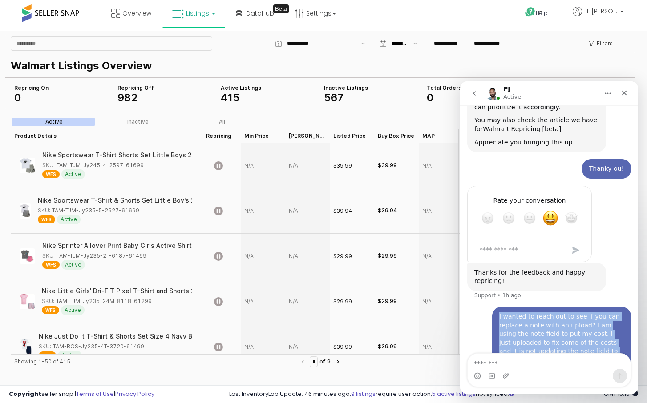
drag, startPoint x: 494, startPoint y: 291, endPoint x: 600, endPoint y: 348, distance: 120.4
click at [600, 348] on div "I wanted to reach out to see if you can replace a note with an upload? I am usi…" at bounding box center [549, 344] width 164 height 74
copy div "I wanted to reach out to see if you can replace a note with an upload? I am usi…"
click at [474, 94] on icon "go back" at bounding box center [474, 93] width 3 height 4
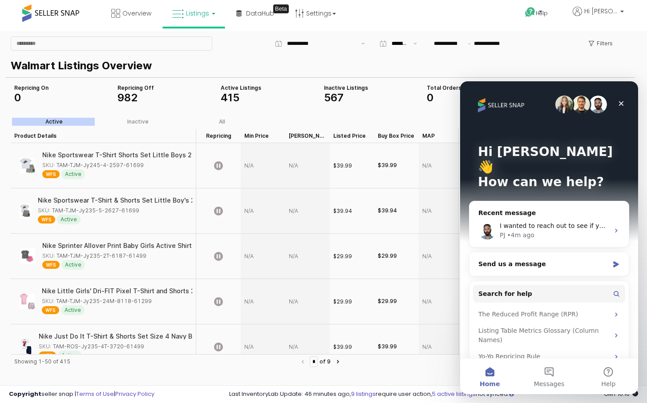
scroll to position [0, 0]
click at [543, 254] on div "Send us a message" at bounding box center [548, 265] width 159 height 24
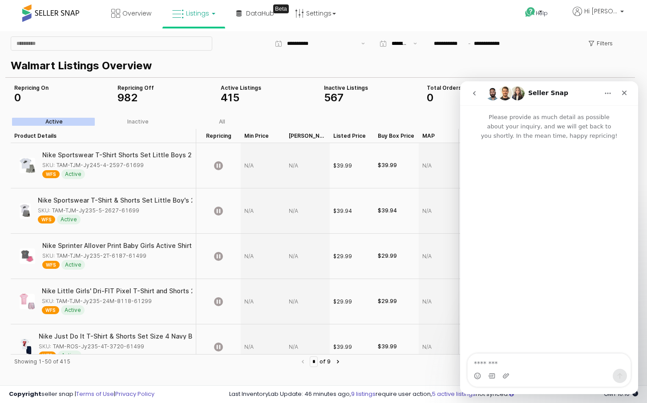
type textarea "**********"
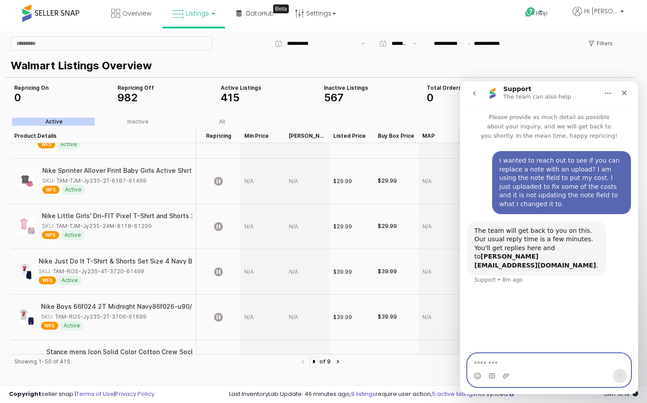
scroll to position [76, 0]
click at [627, 89] on icon "Close" at bounding box center [623, 92] width 7 height 7
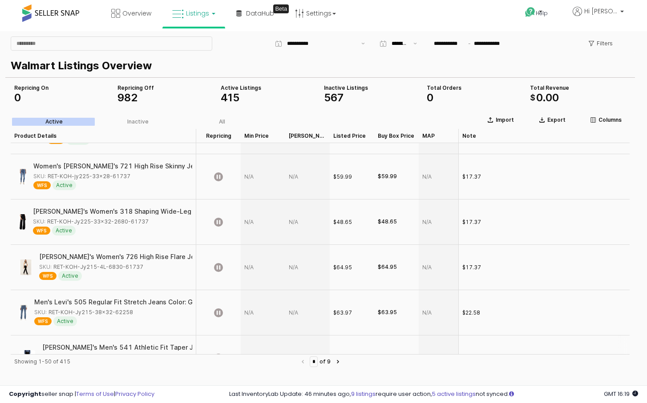
scroll to position [2063, 0]
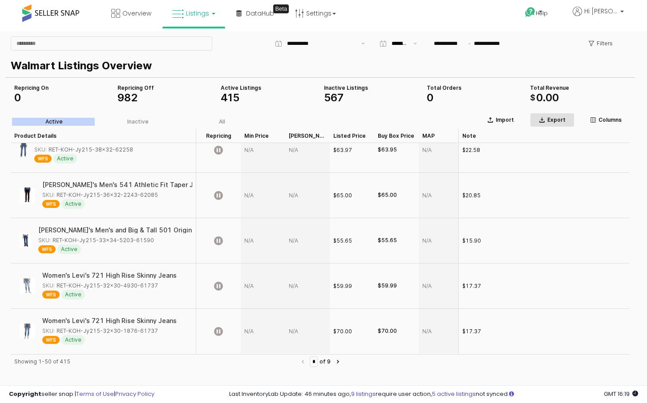
click at [563, 115] on button "Export" at bounding box center [552, 120] width 44 height 14
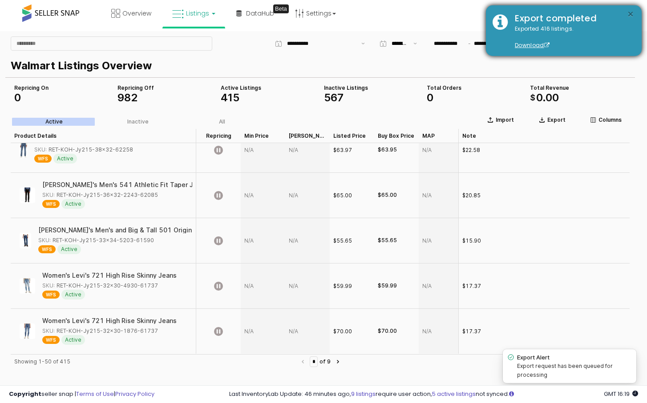
click at [631, 13] on button "×" at bounding box center [630, 14] width 7 height 11
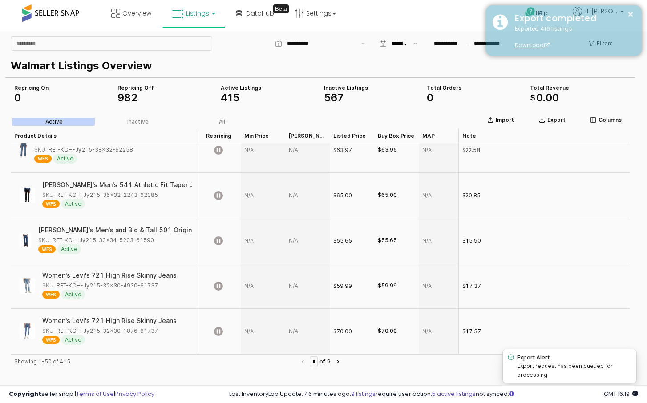
click at [599, 47] on div "Exported 416 listings. Download" at bounding box center [571, 37] width 127 height 25
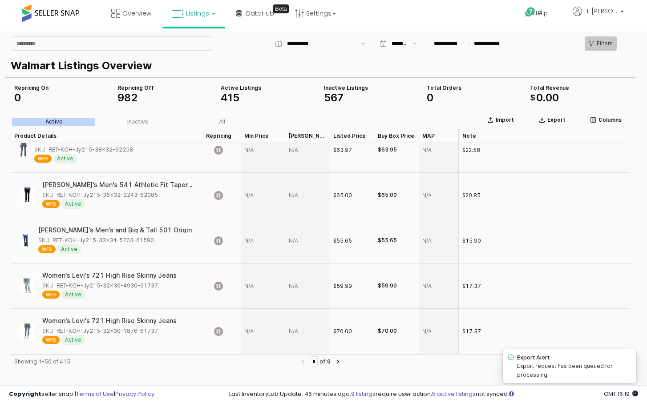
click at [599, 41] on p "Filters" at bounding box center [604, 43] width 16 height 7
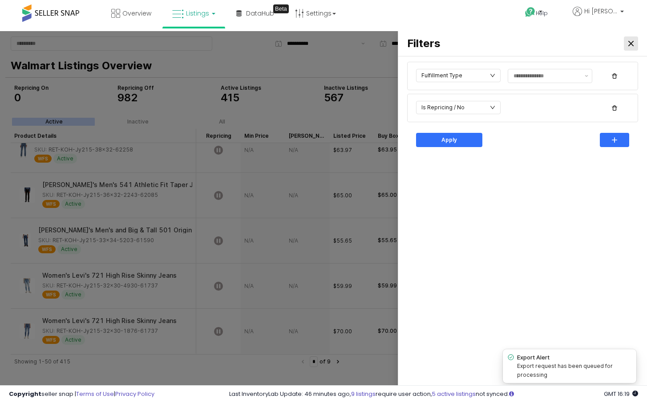
click at [633, 40] on div "Close" at bounding box center [630, 43] width 13 height 13
